Goal: Find specific page/section: Find specific page/section

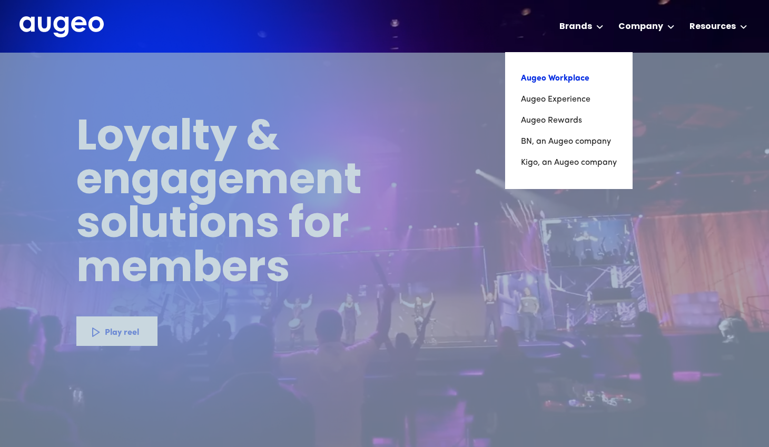
click at [558, 76] on link "Augeo Workplace" at bounding box center [569, 78] width 96 height 21
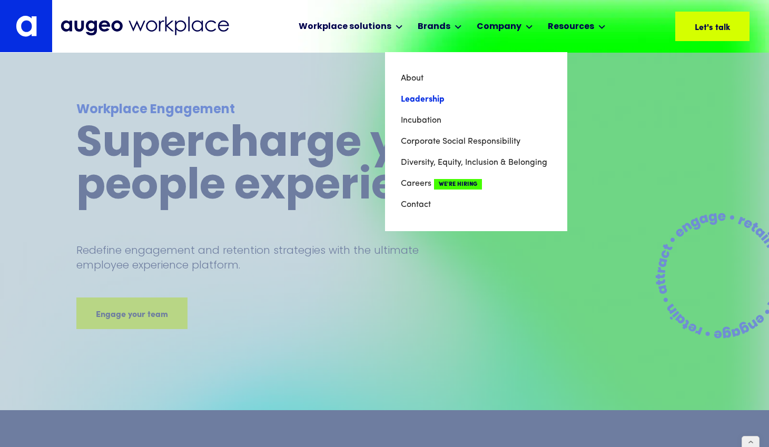
click at [414, 99] on link "Leadership" at bounding box center [476, 99] width 151 height 21
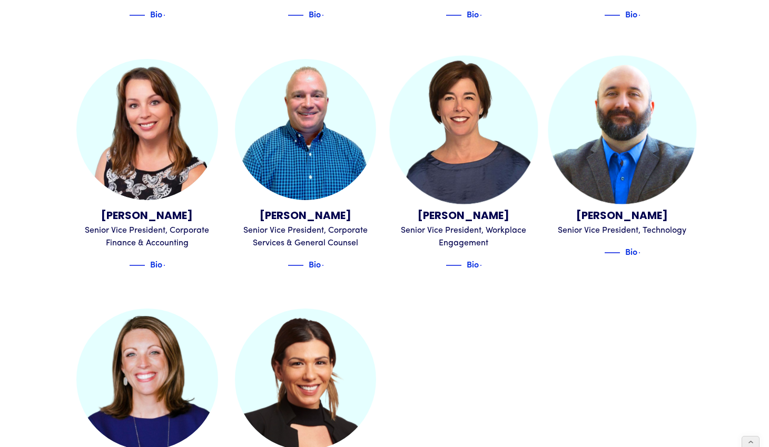
scroll to position [1098, 0]
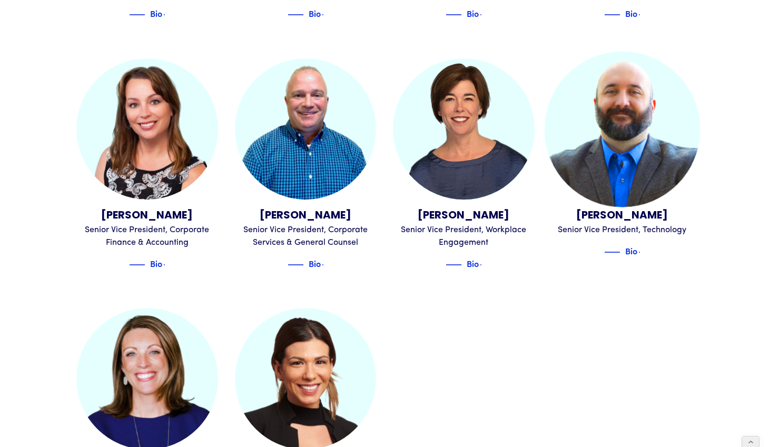
click at [618, 132] on img at bounding box center [621, 128] width 155 height 155
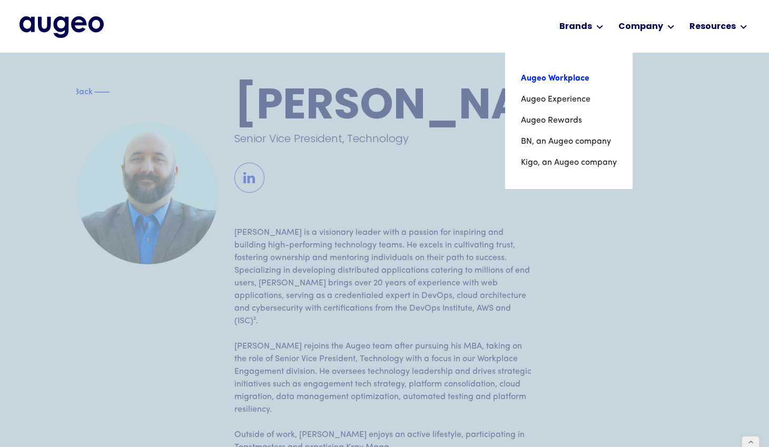
click at [549, 83] on link "Augeo Workplace" at bounding box center [569, 78] width 96 height 21
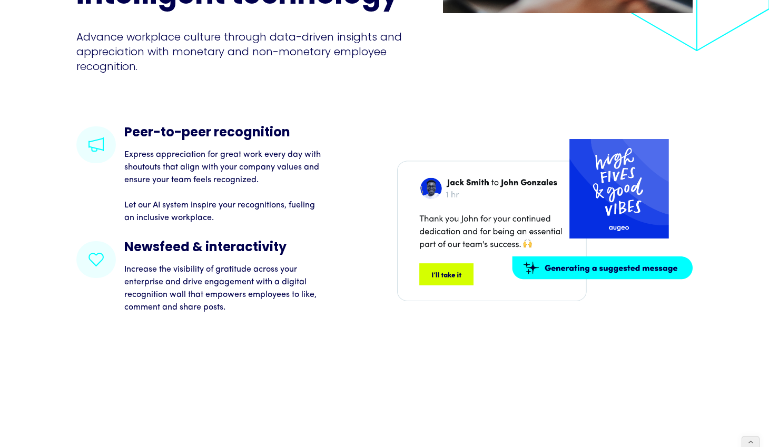
scroll to position [1547, 0]
